Goal: Find specific page/section: Find specific page/section

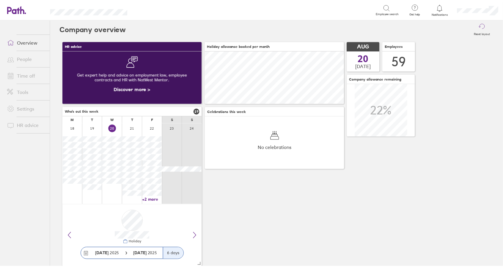
scroll to position [53, 140]
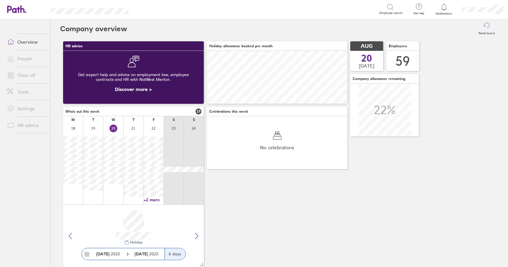
click at [32, 77] on link "Time off" at bounding box center [26, 75] width 48 height 12
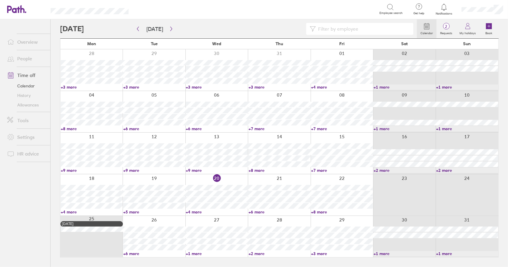
drag, startPoint x: 133, startPoint y: 253, endPoint x: 157, endPoint y: 183, distance: 74.9
click at [133, 253] on link "+6 more" at bounding box center [154, 253] width 62 height 5
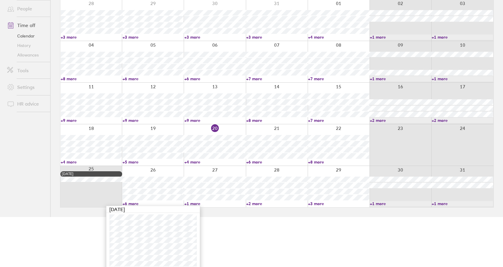
scroll to position [58, 0]
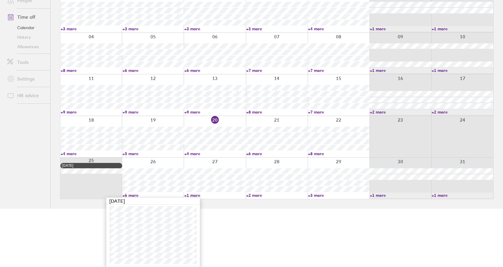
click at [131, 194] on link "+6 more" at bounding box center [153, 195] width 61 height 5
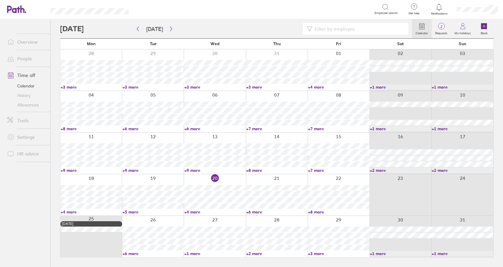
scroll to position [0, 0]
click at [194, 253] on link "+1 more" at bounding box center [217, 253] width 62 height 5
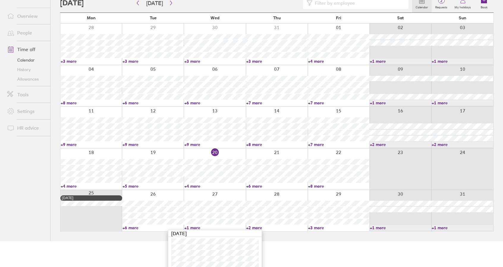
scroll to position [29, 0]
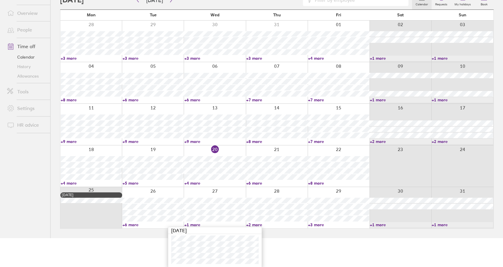
click at [195, 224] on link "+1 more" at bounding box center [214, 224] width 61 height 5
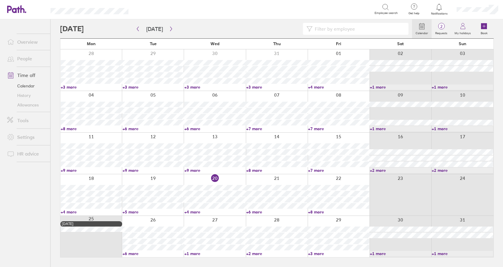
scroll to position [0, 0]
click at [131, 253] on link "+6 more" at bounding box center [154, 253] width 62 height 5
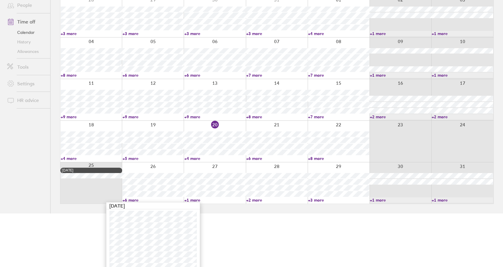
scroll to position [58, 0]
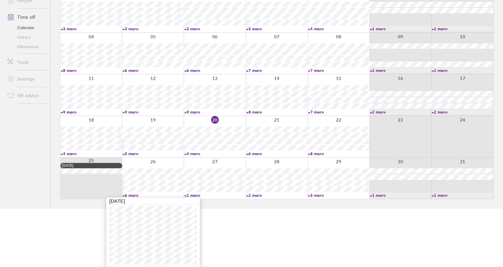
click at [129, 194] on link "+6 more" at bounding box center [153, 195] width 61 height 5
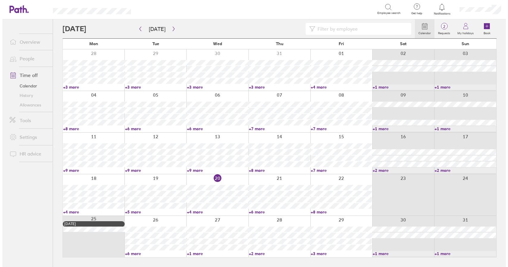
scroll to position [0, 0]
